Goal: Task Accomplishment & Management: Manage account settings

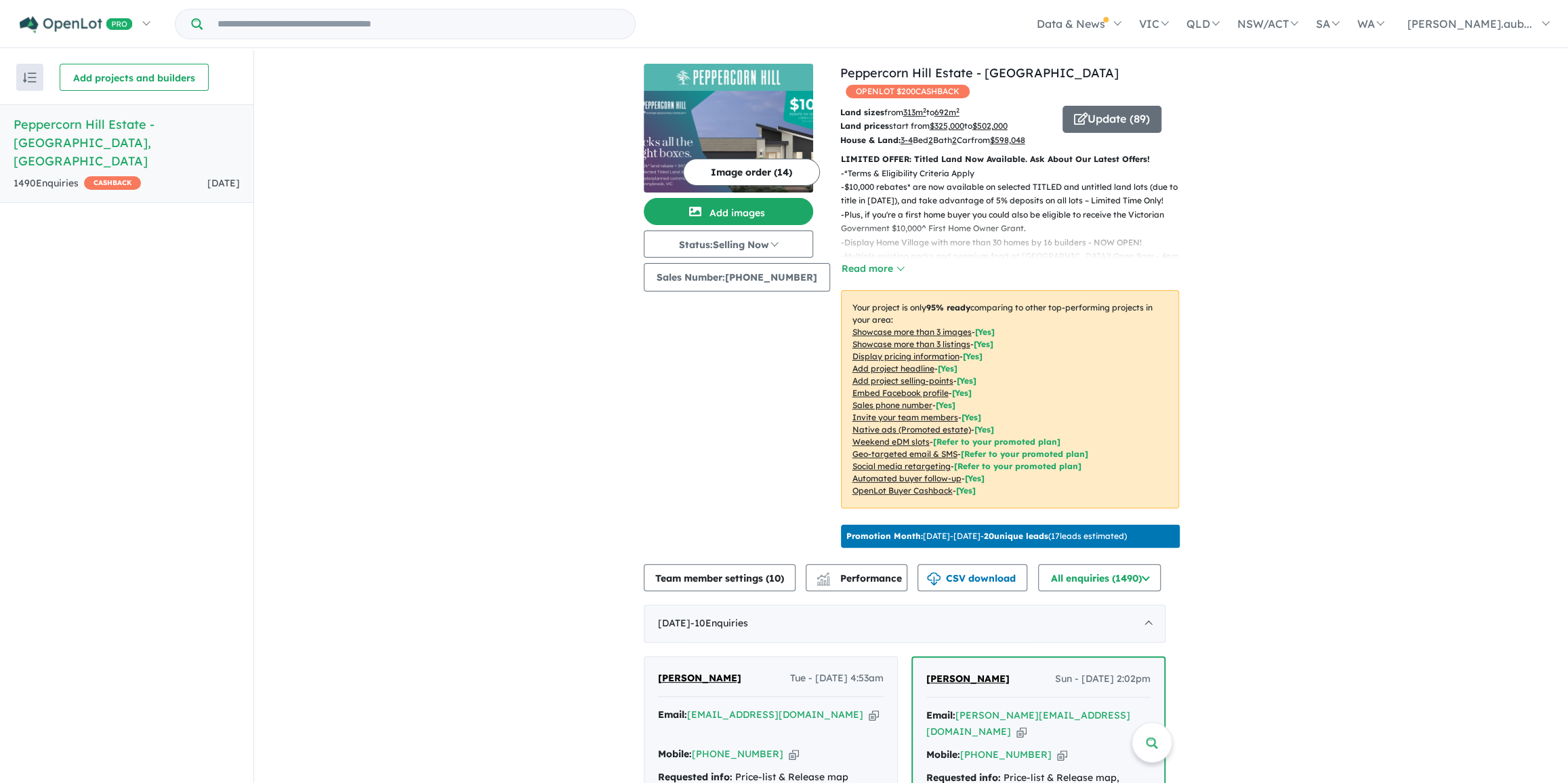
click at [748, 167] on button "Image order ( 14 )" at bounding box center [751, 172] width 137 height 27
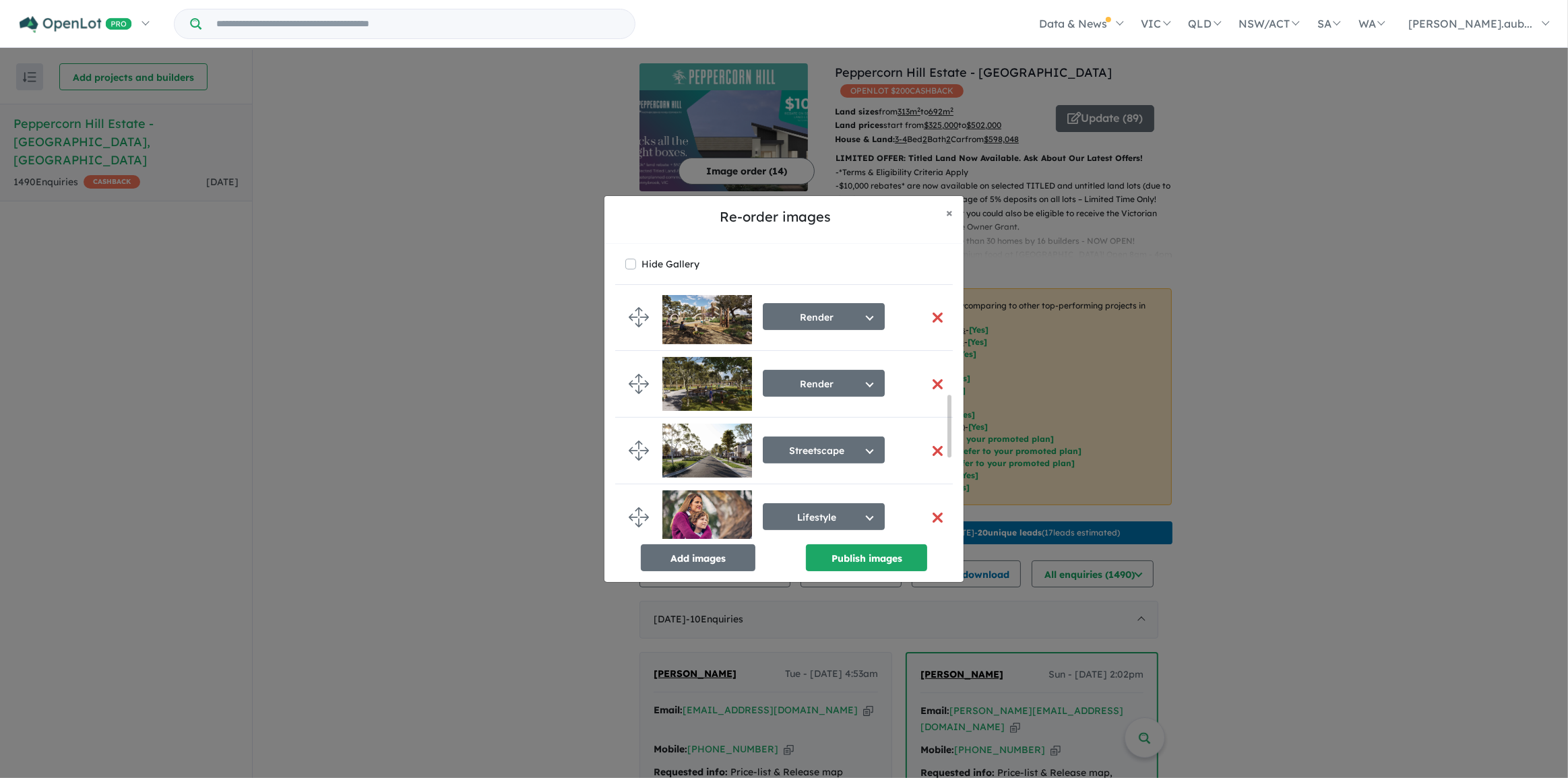
scroll to position [428, 0]
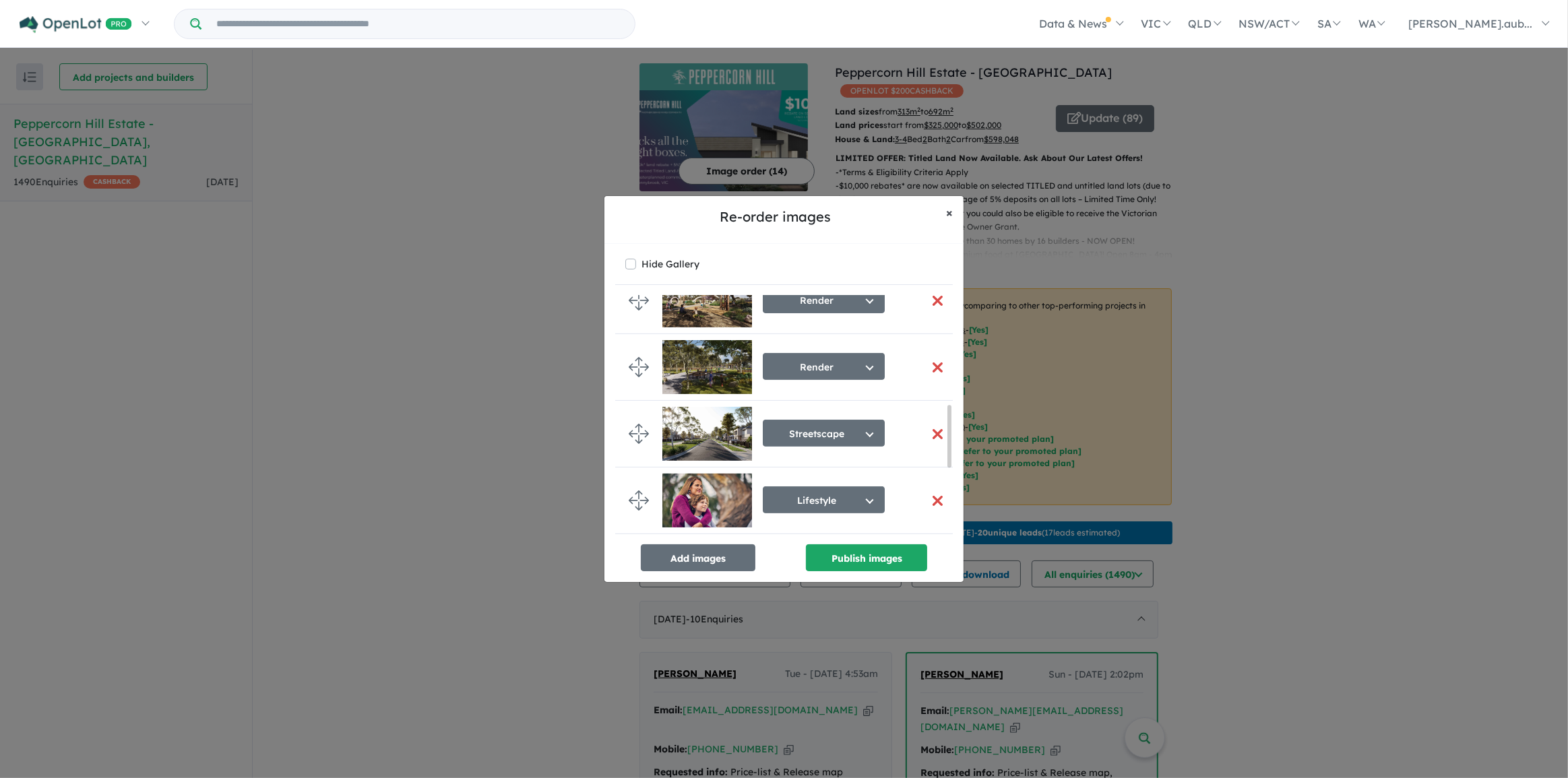
click at [946, 211] on button "× Close" at bounding box center [949, 212] width 28 height 33
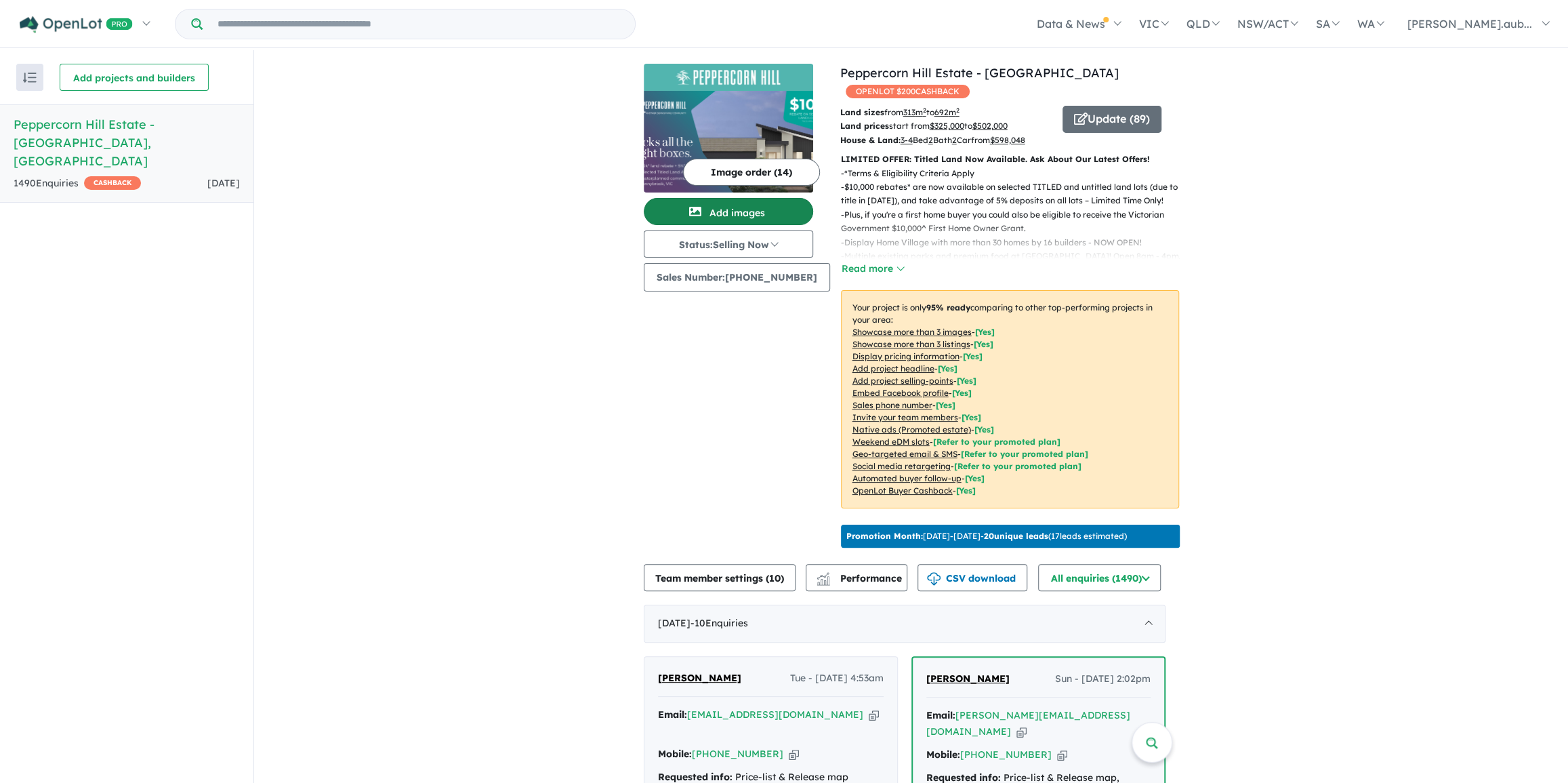
click at [743, 216] on button "Add images" at bounding box center [728, 211] width 169 height 27
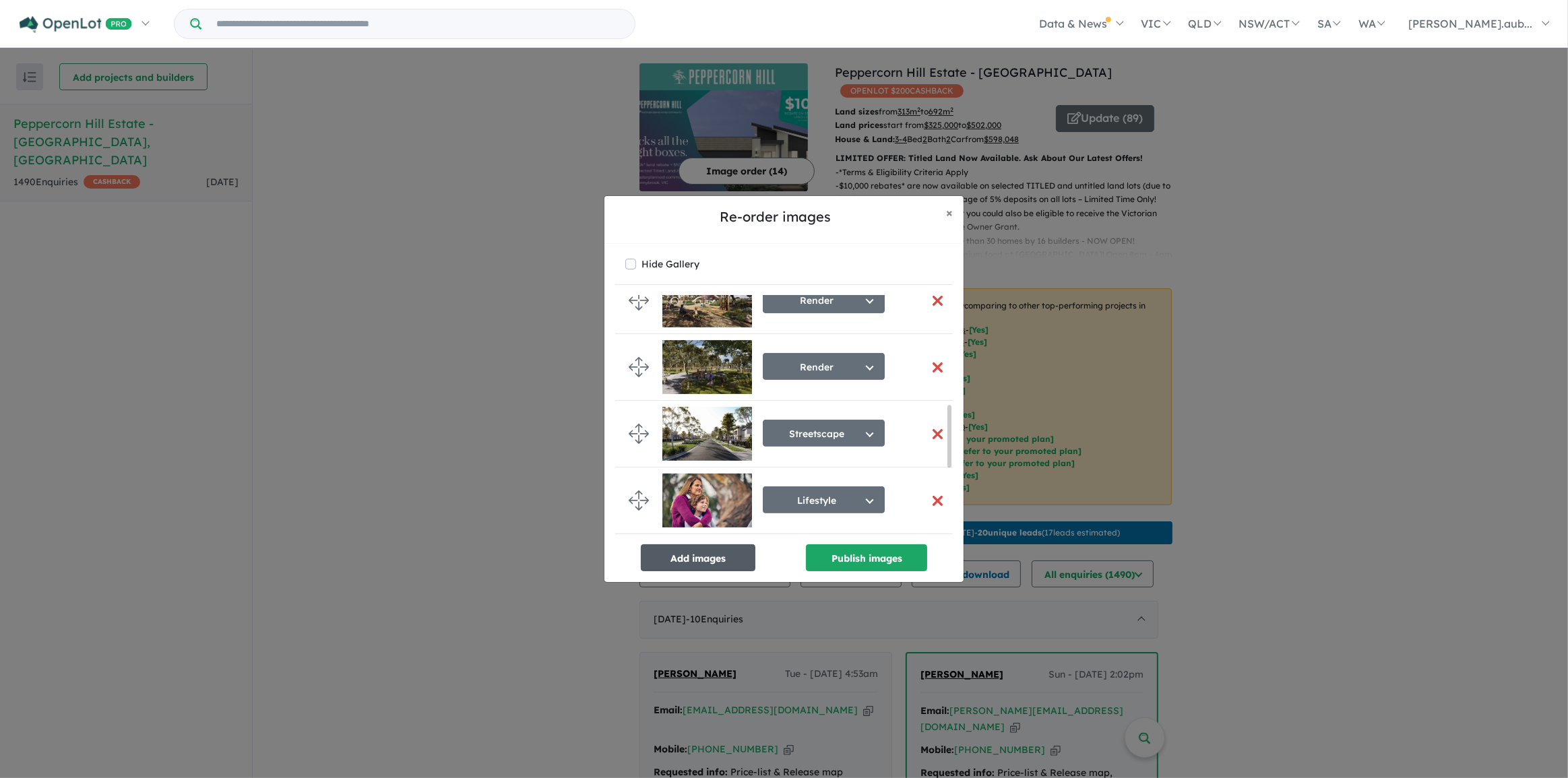
click at [722, 559] on button "Add images" at bounding box center [698, 557] width 114 height 27
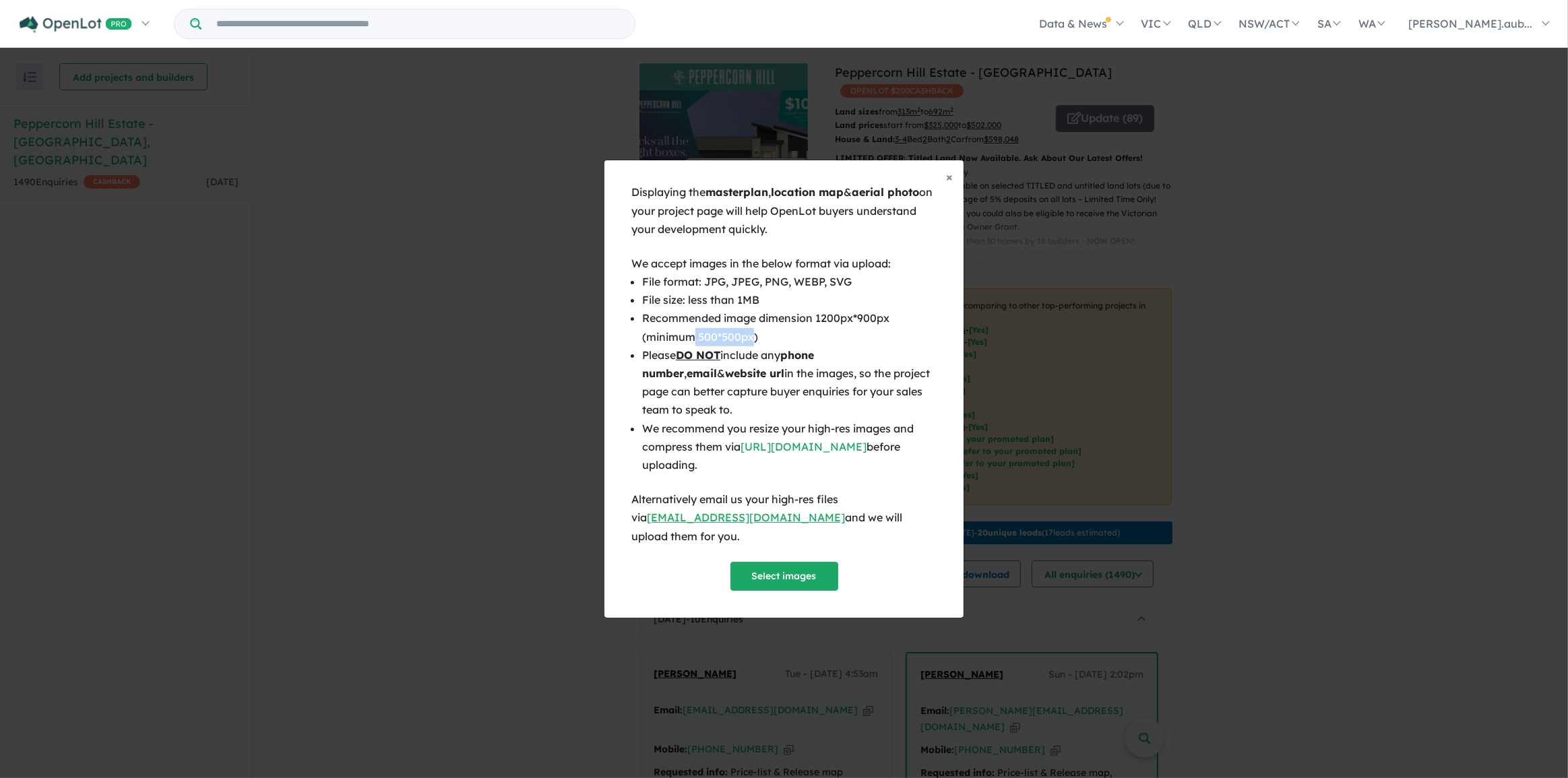
drag, startPoint x: 701, startPoint y: 343, endPoint x: 752, endPoint y: 343, distance: 51.0
click at [752, 343] on li "Recommended image dimension 1200px*900px (minimum 500*500px)" at bounding box center [789, 327] width 294 height 36
drag, startPoint x: 808, startPoint y: 329, endPoint x: 812, endPoint y: 245, distance: 84.1
click at [808, 328] on li "Recommended image dimension 1200px*900px (minimum 500*500px)" at bounding box center [789, 327] width 294 height 36
click at [952, 184] on span "×" at bounding box center [949, 177] width 7 height 15
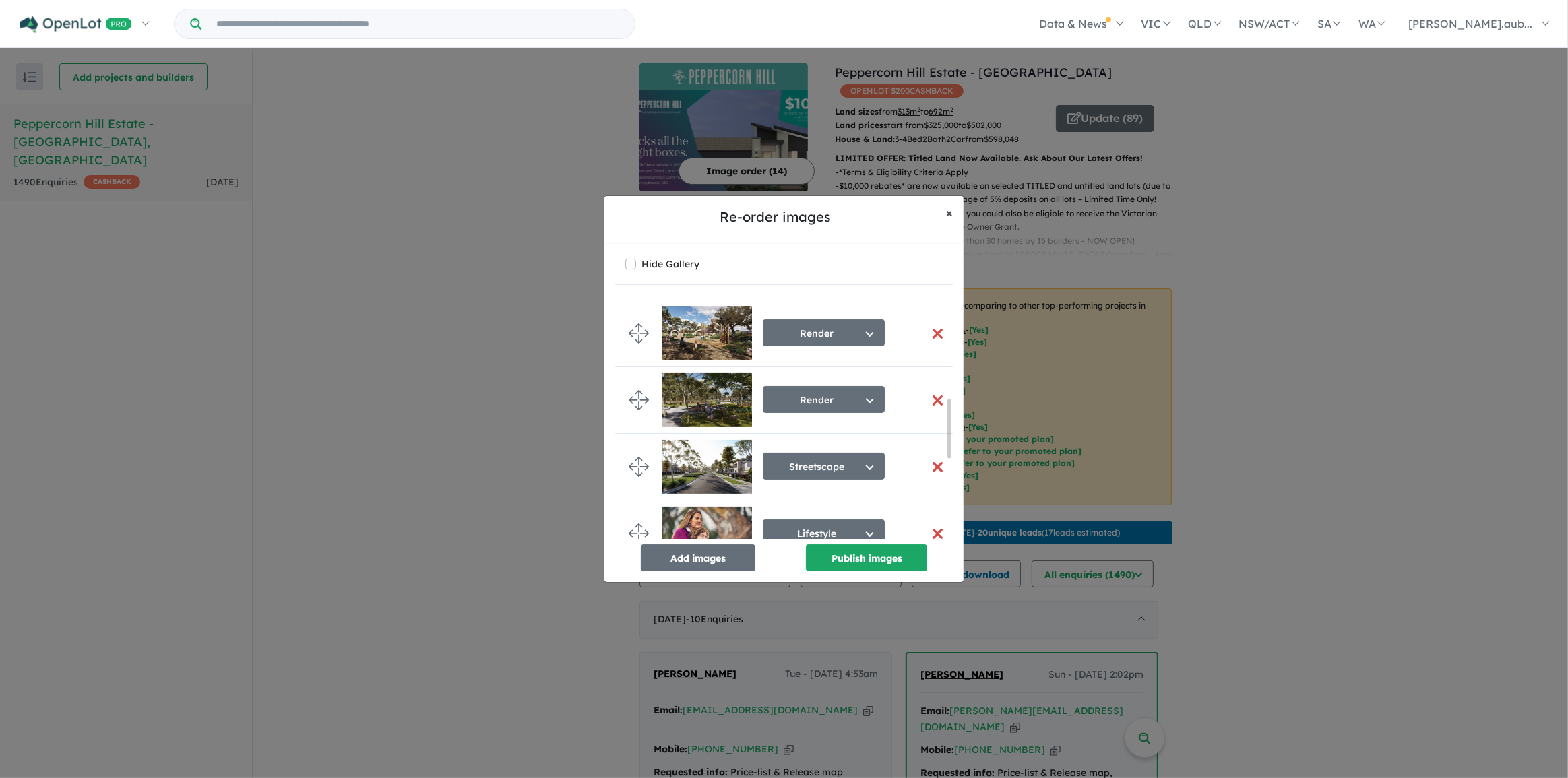
click at [953, 205] on button "× Close" at bounding box center [949, 212] width 28 height 33
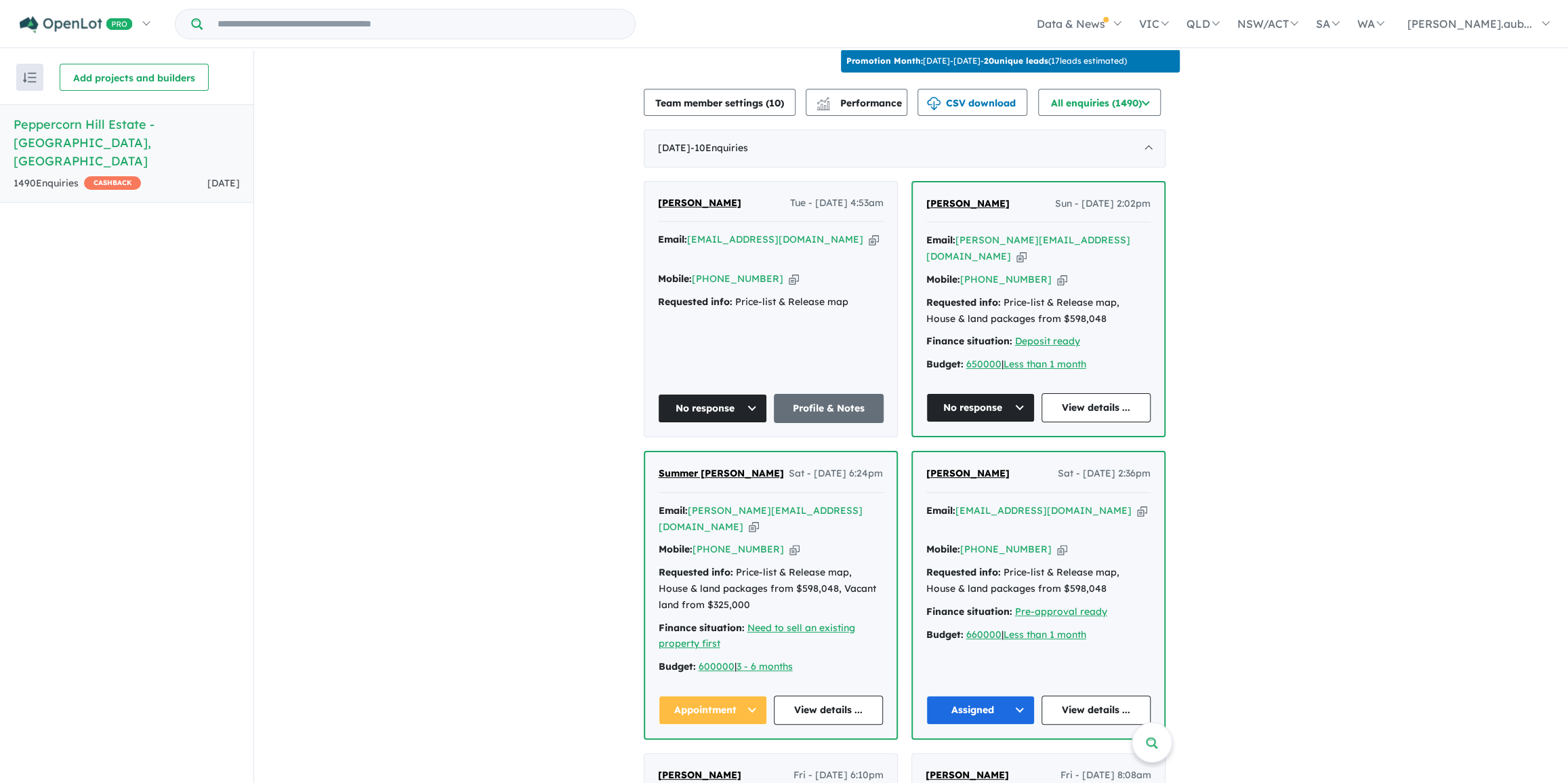
scroll to position [493, 0]
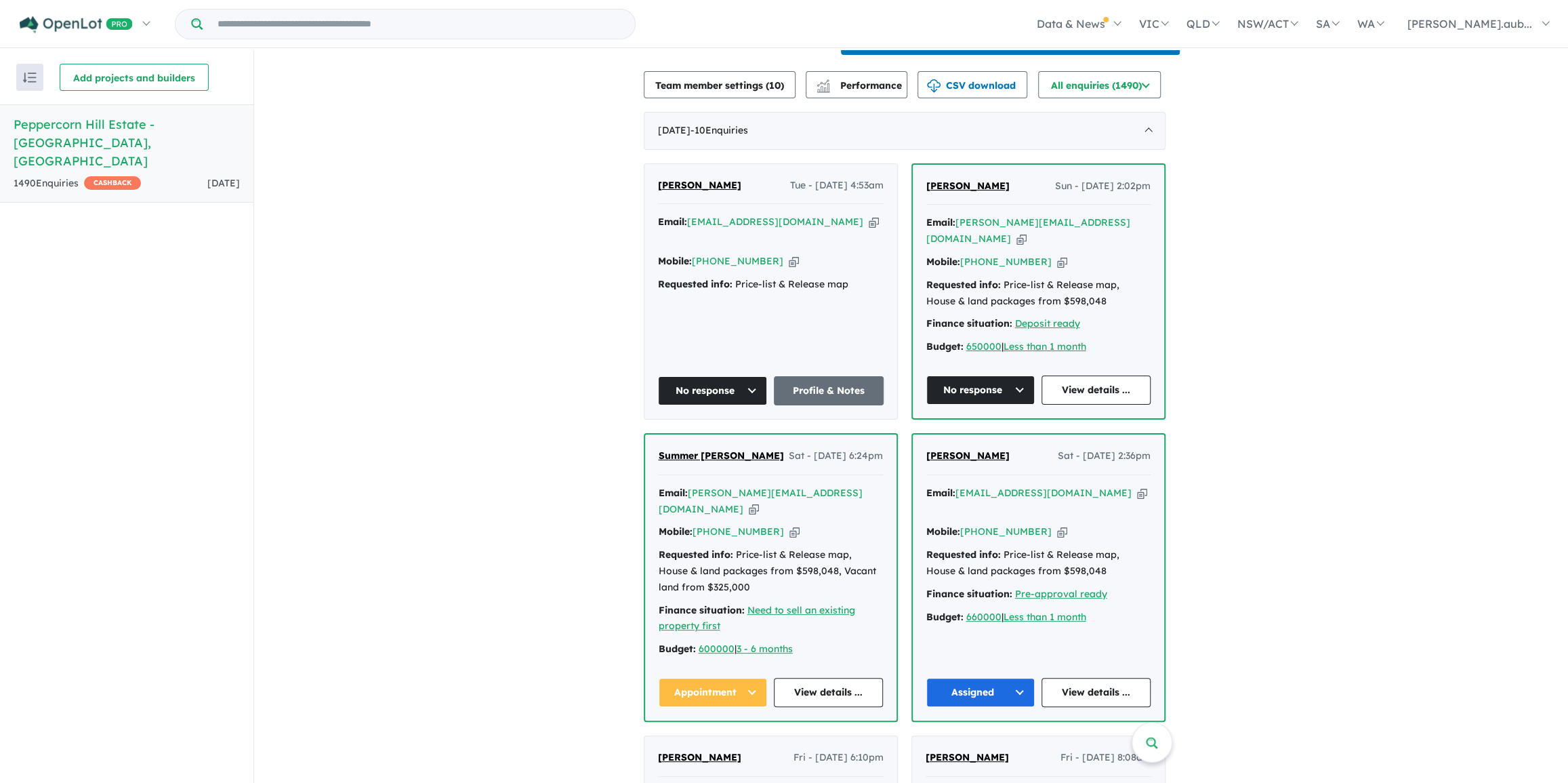
click at [749, 384] on button "No response" at bounding box center [712, 391] width 110 height 29
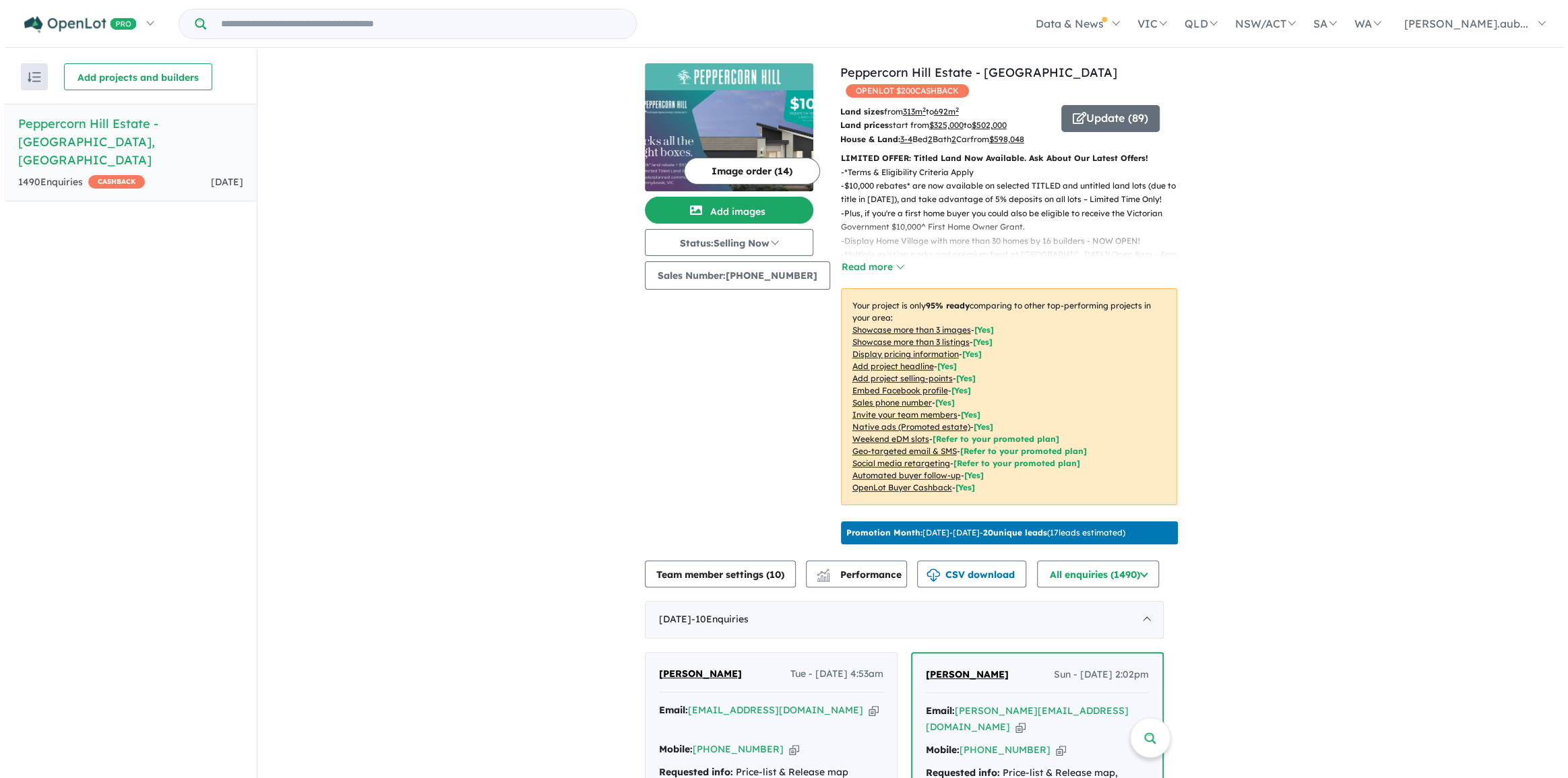
scroll to position [0, 0]
click at [1099, 124] on button "Update ( 89 )" at bounding box center [1105, 118] width 99 height 27
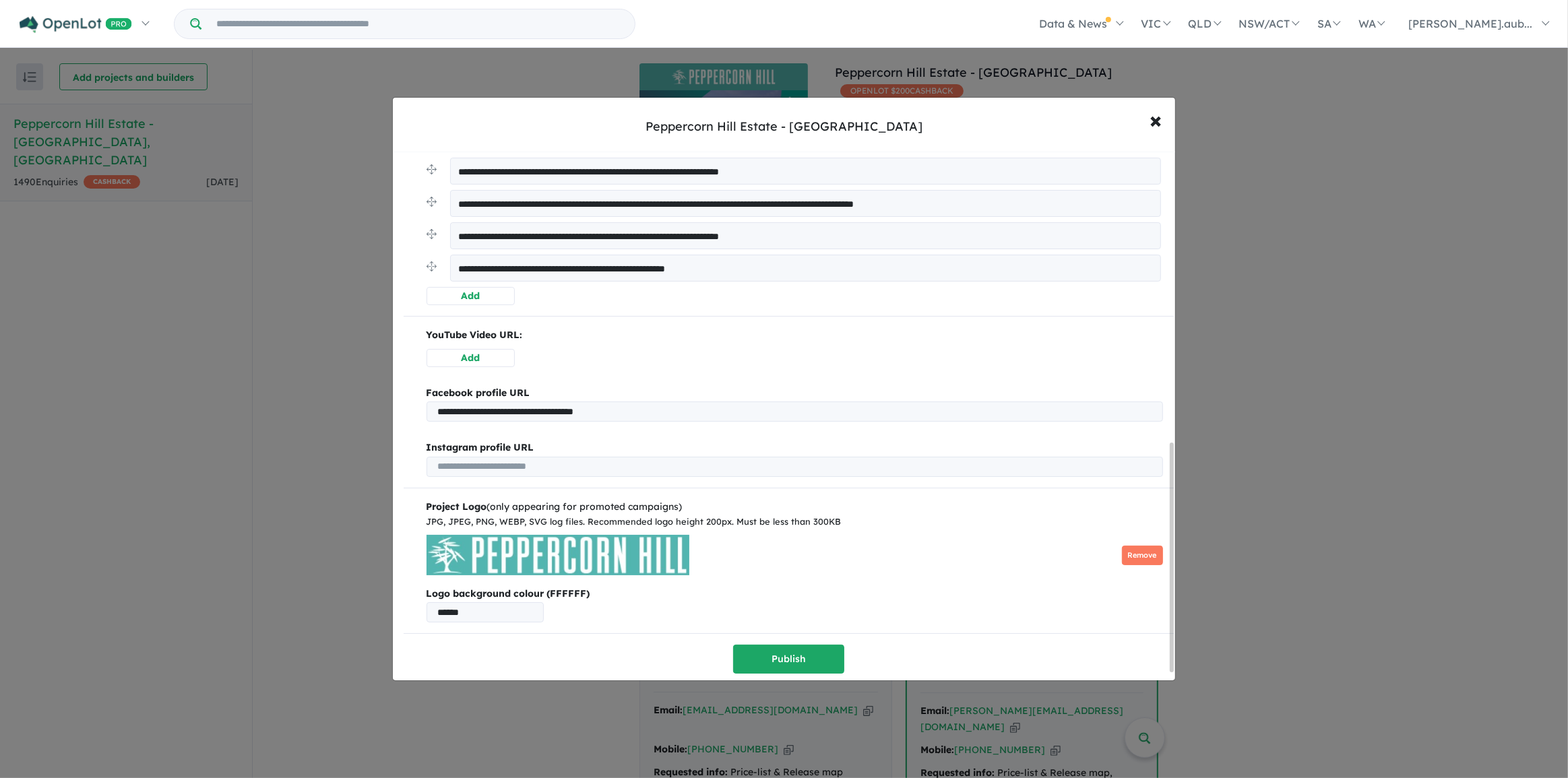
scroll to position [688, 0]
